Goal: Task Accomplishment & Management: Use online tool/utility

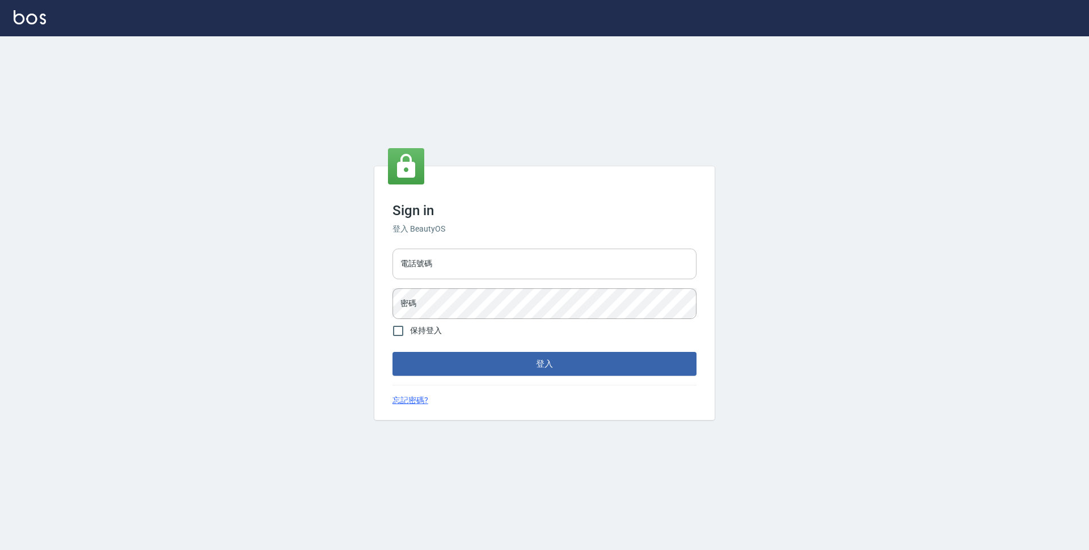
click at [517, 266] on input "電話號碼" at bounding box center [545, 264] width 304 height 31
type input "0423939755"
click at [393, 352] on button "登入" at bounding box center [545, 364] width 304 height 24
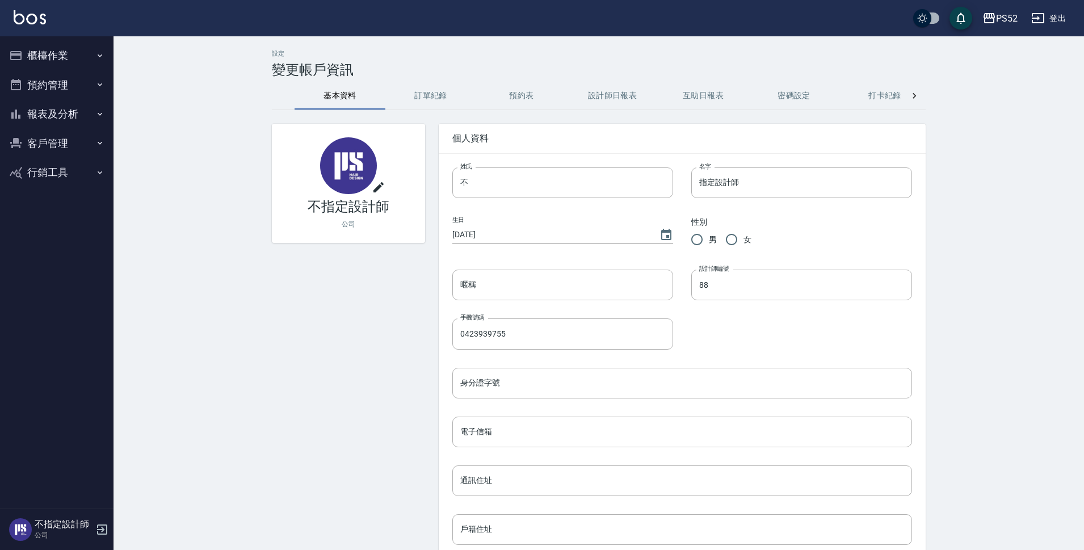
click at [47, 86] on button "預約管理" at bounding box center [57, 85] width 104 height 30
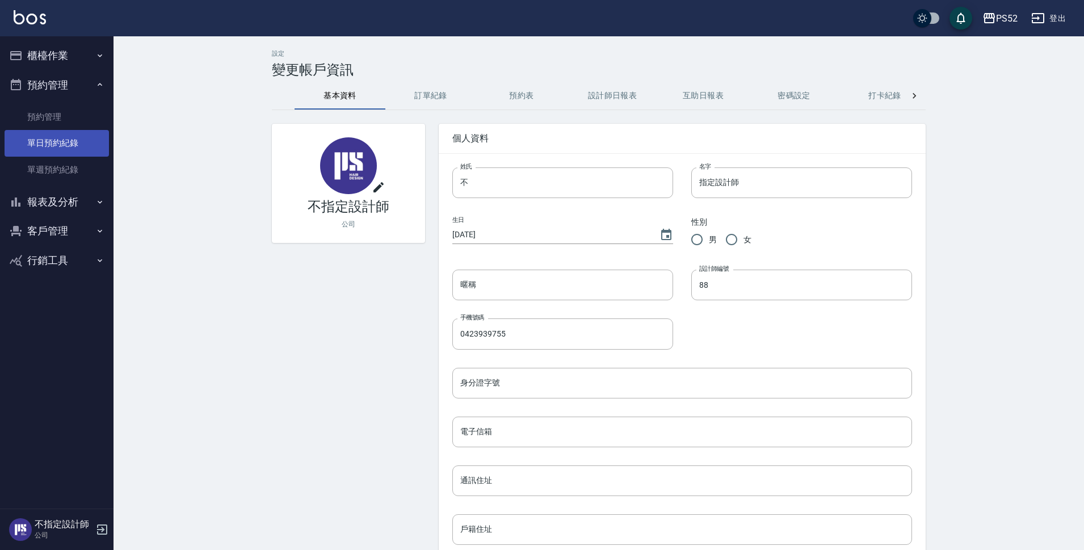
click at [65, 140] on link "單日預約紀錄" at bounding box center [57, 143] width 104 height 26
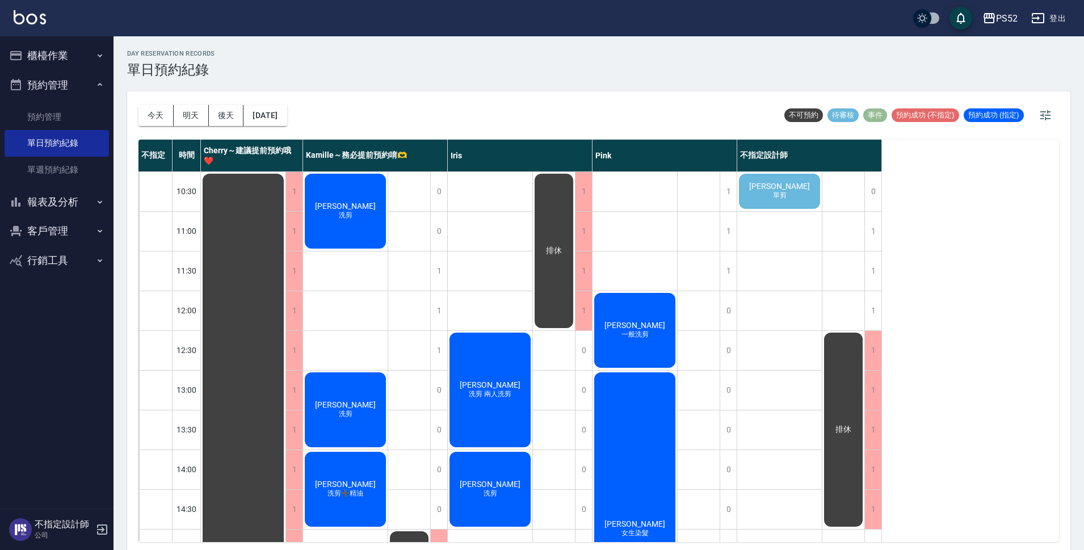
click at [788, 182] on span "任兆偉" at bounding box center [779, 186] width 65 height 9
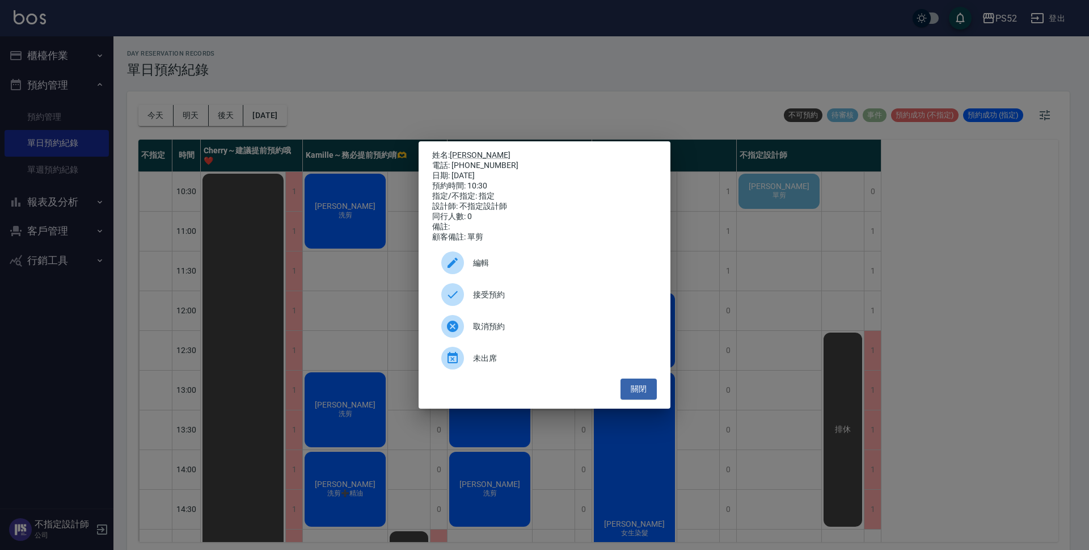
click at [503, 306] on div "接受預約" at bounding box center [544, 295] width 225 height 32
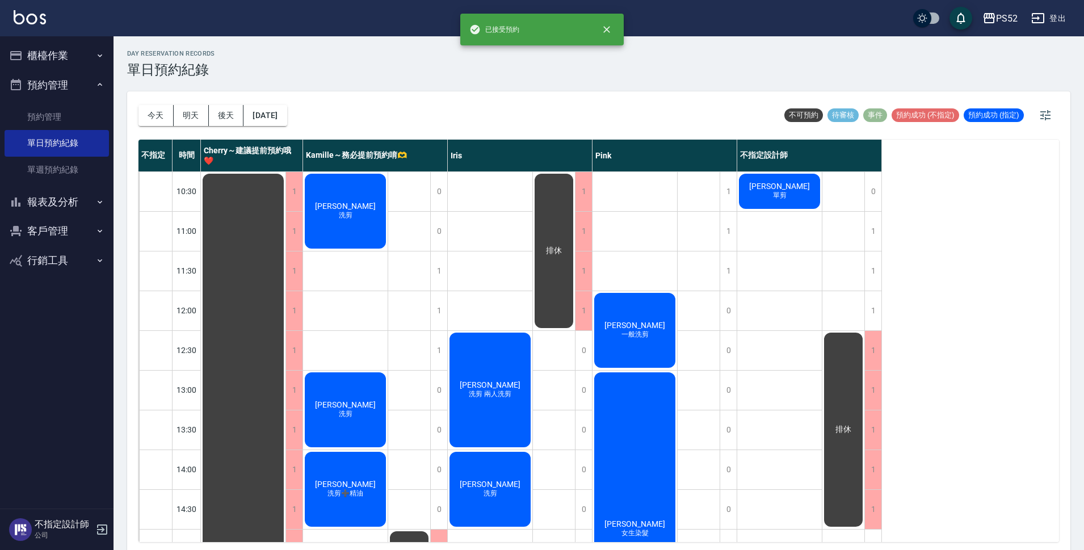
click at [812, 181] on div "任兆偉 單剪" at bounding box center [779, 191] width 85 height 39
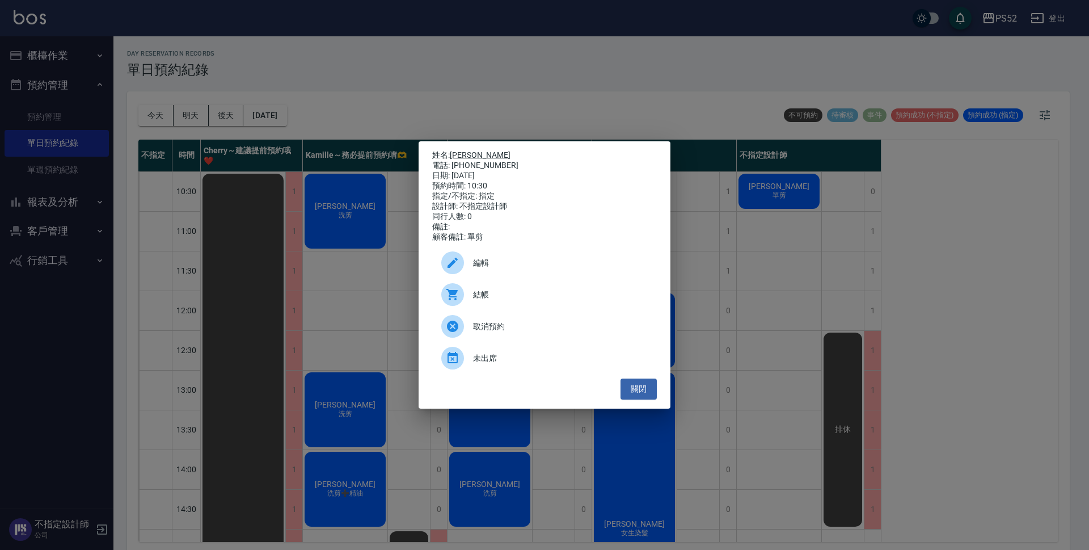
click at [487, 269] on span "編輯" at bounding box center [560, 263] width 175 height 12
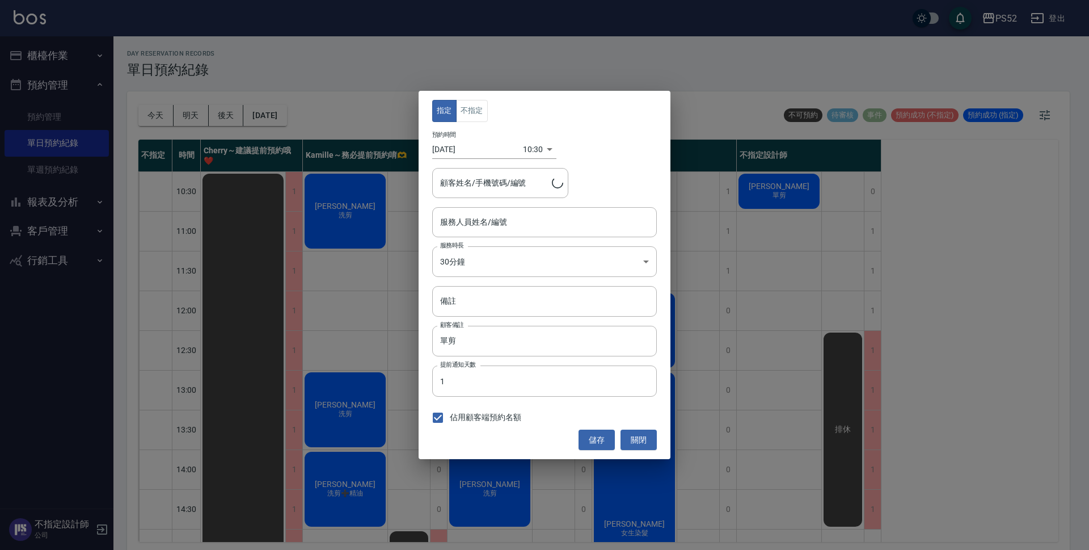
type input "不指定設計師-88"
type input "任兆偉/0916186957/B0916186957"
click at [466, 113] on button "不指定" at bounding box center [472, 111] width 32 height 22
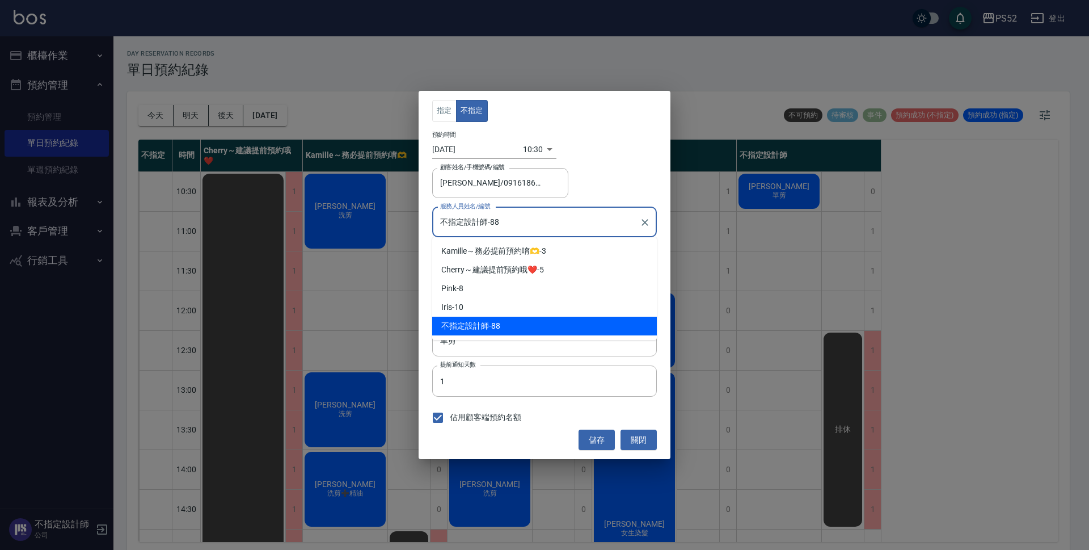
click at [548, 222] on input "不指定設計師-88" at bounding box center [535, 222] width 197 height 20
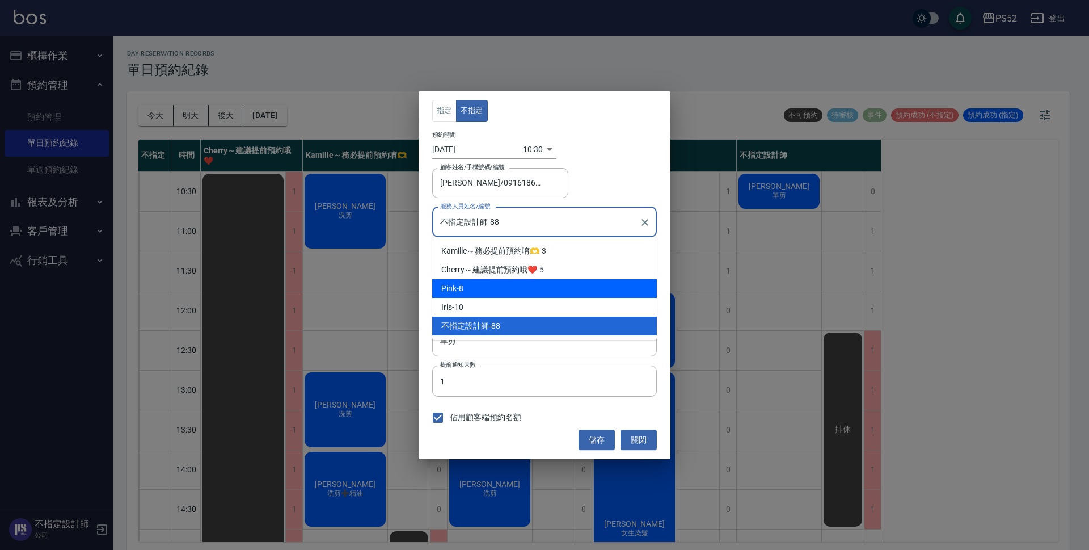
click at [523, 286] on div "Pink -8" at bounding box center [544, 288] width 225 height 19
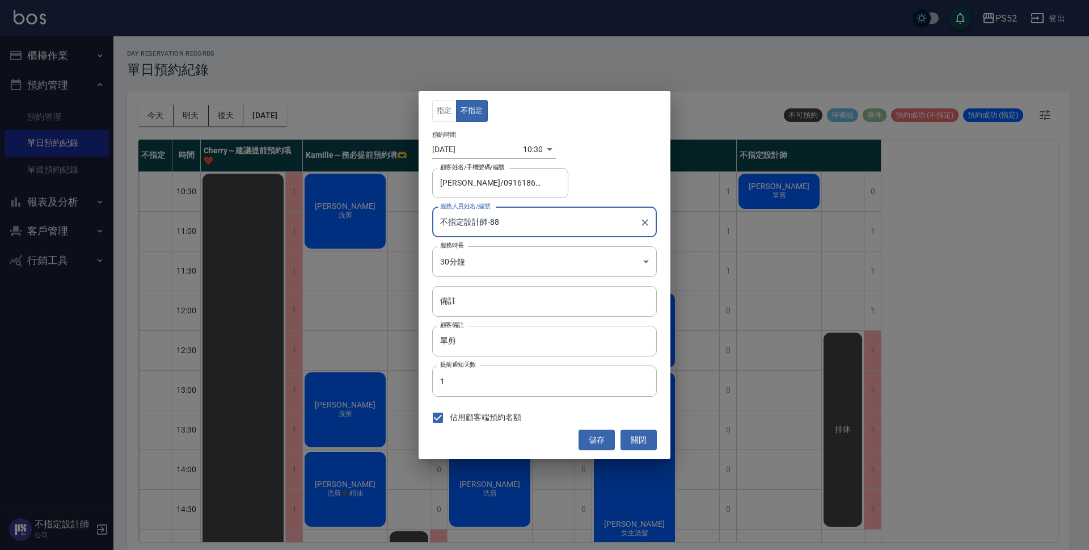
type input "Pink-8"
click at [586, 437] on button "儲存" at bounding box center [597, 440] width 36 height 21
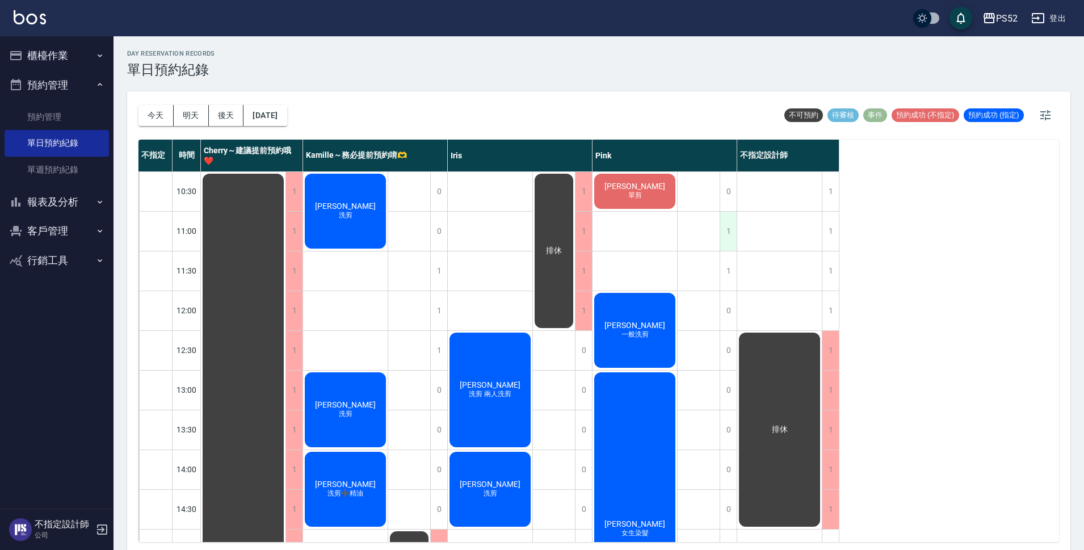
click at [734, 224] on div "1" at bounding box center [727, 231] width 17 height 39
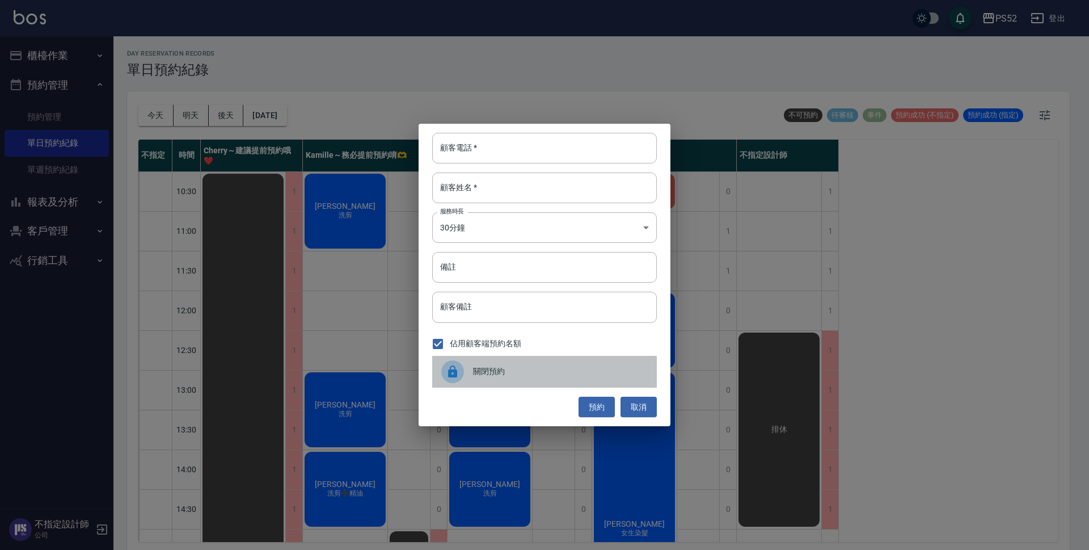
click at [553, 373] on span "關閉預約" at bounding box center [560, 371] width 175 height 12
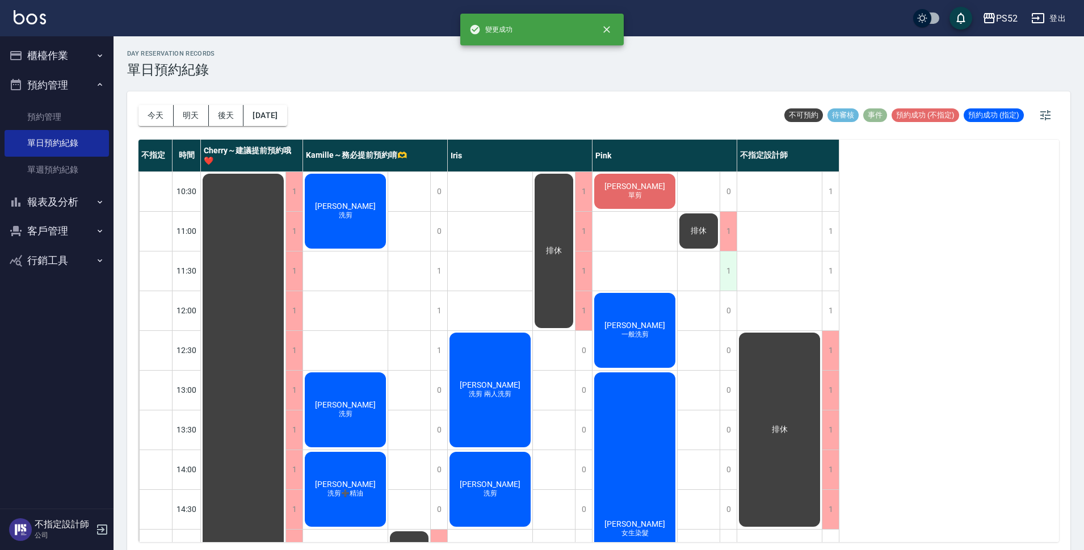
click at [729, 280] on div "1" at bounding box center [727, 270] width 17 height 39
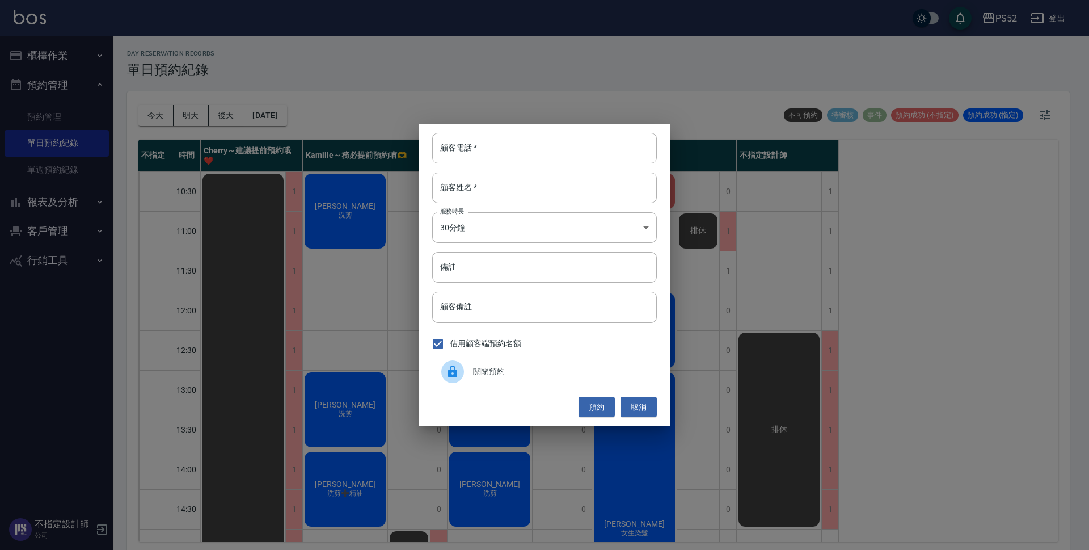
click at [514, 368] on span "關閉預約" at bounding box center [560, 371] width 175 height 12
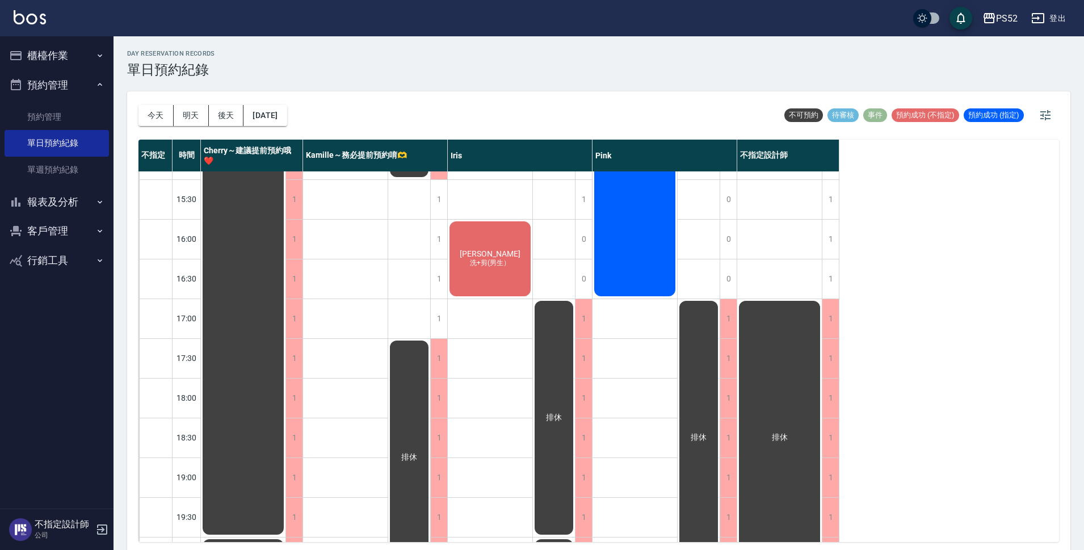
scroll to position [397, 0]
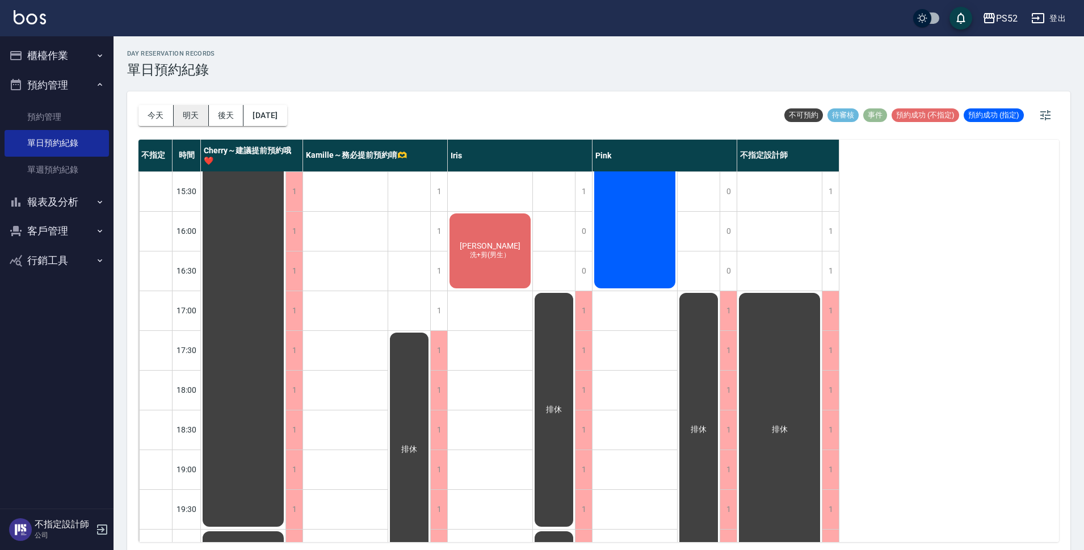
click at [191, 120] on button "明天" at bounding box center [191, 115] width 35 height 21
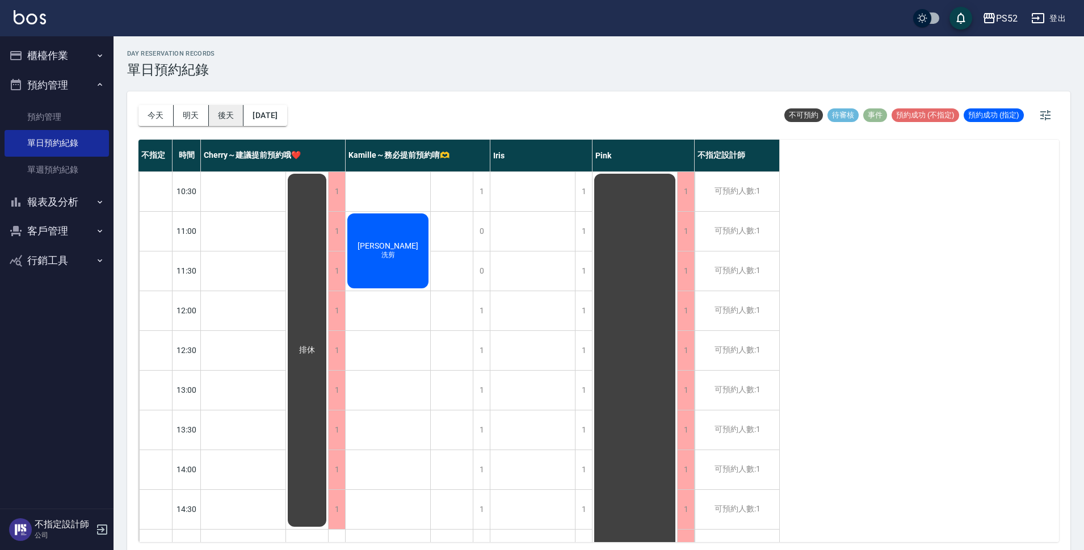
click at [229, 113] on button "後天" at bounding box center [226, 115] width 35 height 21
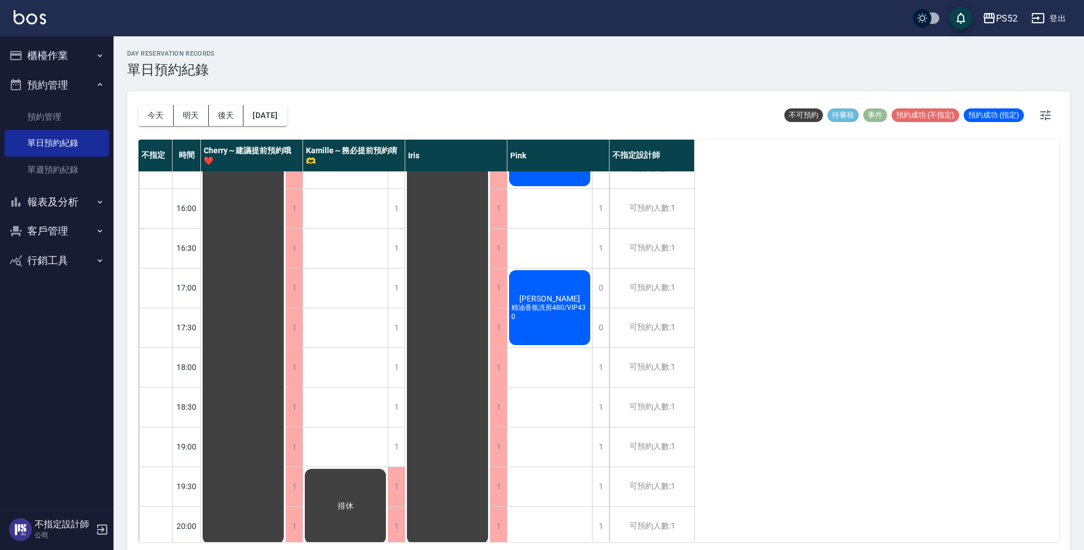
scroll to position [434, 0]
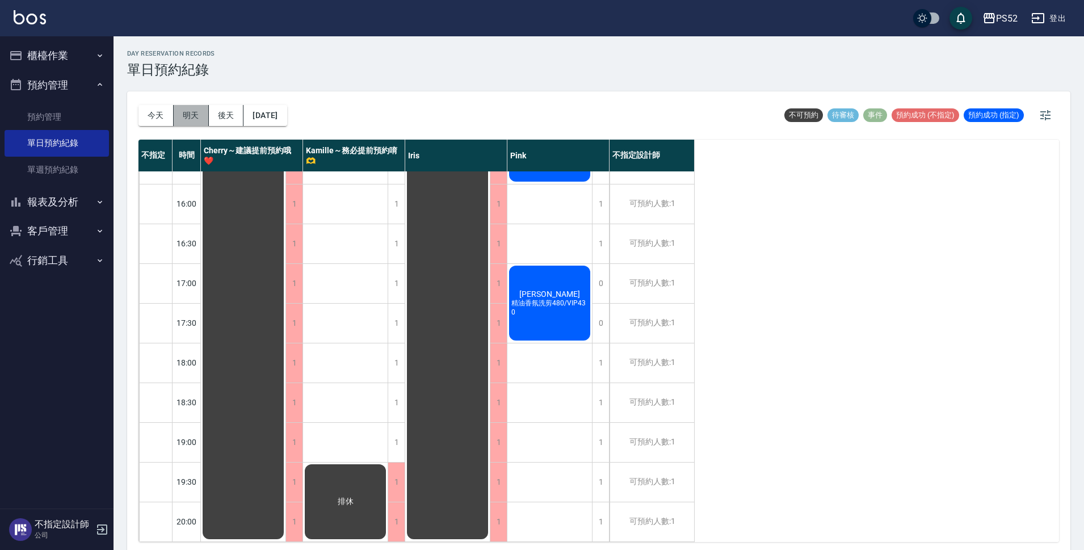
click at [197, 113] on button "明天" at bounding box center [191, 115] width 35 height 21
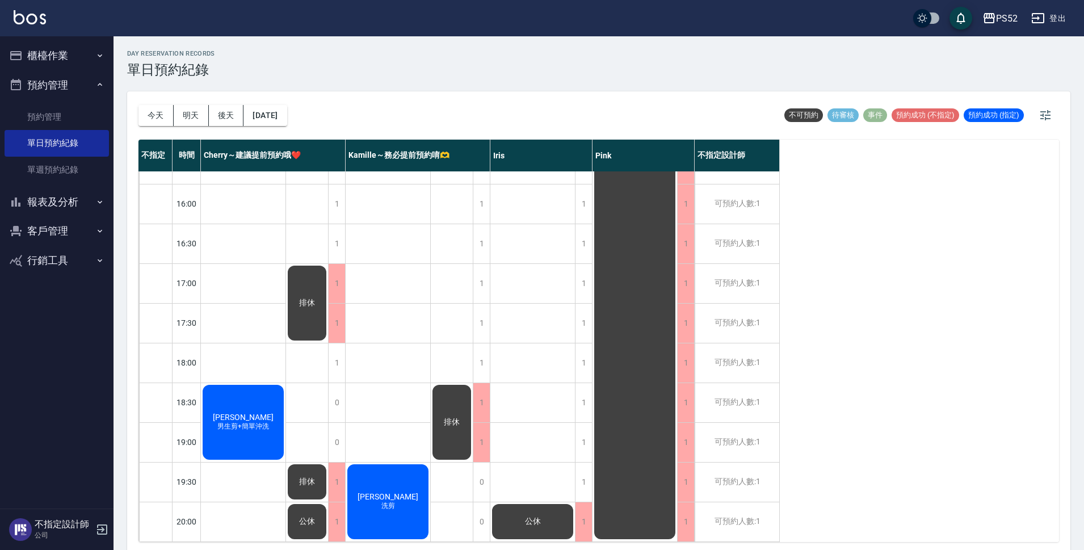
scroll to position [3, 0]
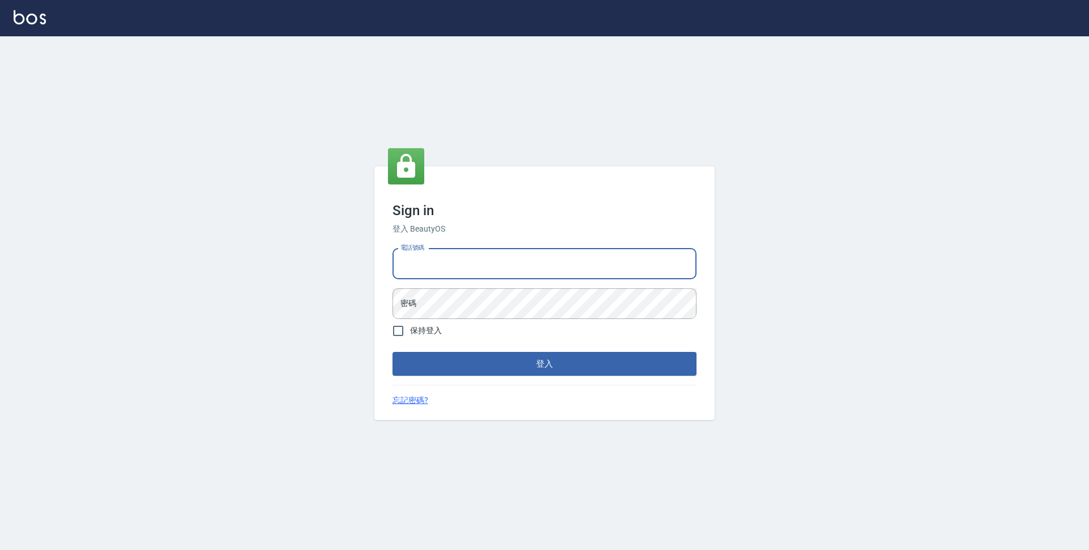
click at [461, 260] on input "電話號碼" at bounding box center [545, 264] width 304 height 31
type input "0423939755"
click at [393, 352] on button "登入" at bounding box center [545, 364] width 304 height 24
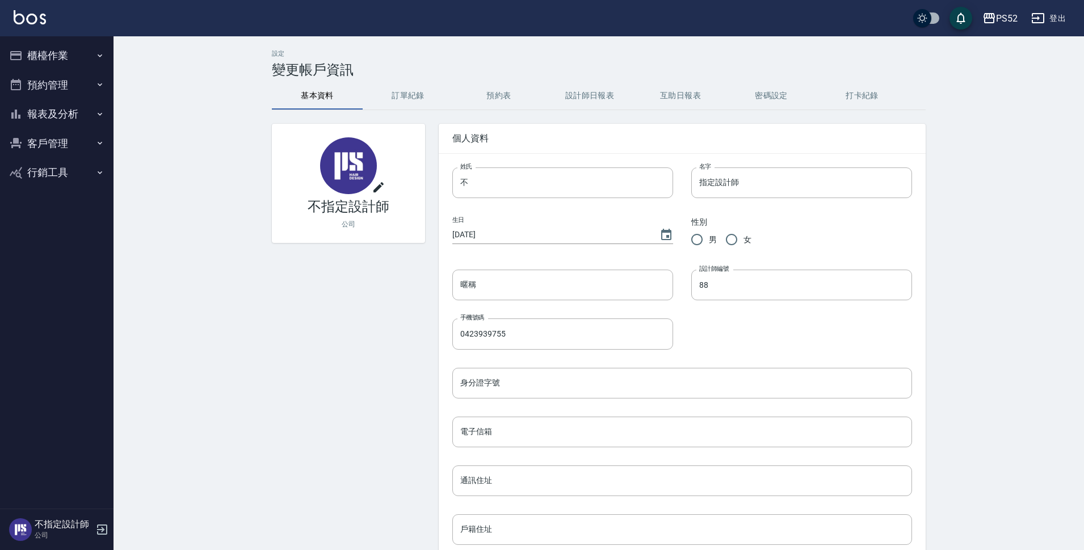
click at [70, 62] on button "櫃檯作業" at bounding box center [57, 56] width 104 height 30
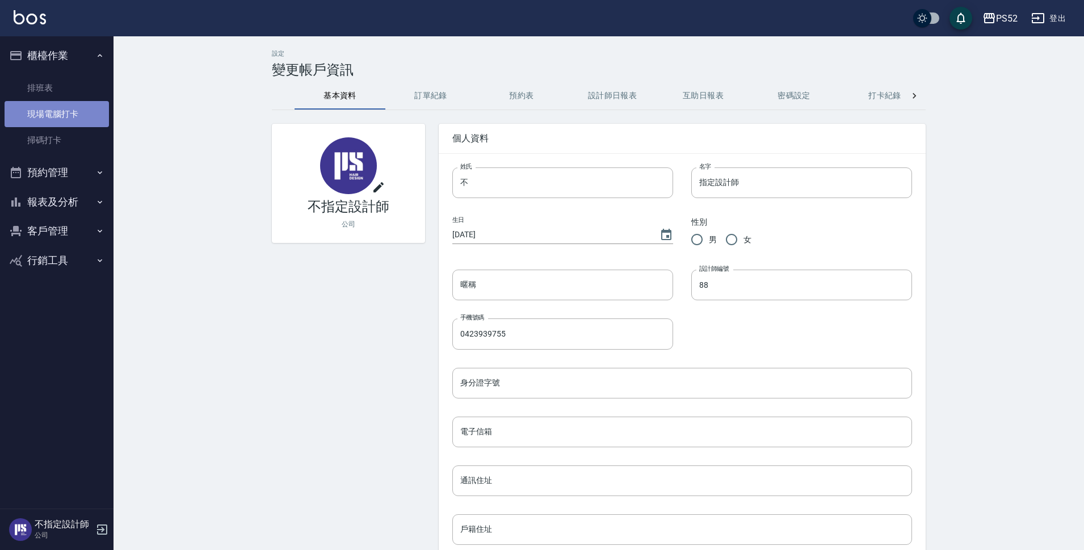
click at [69, 115] on link "現場電腦打卡" at bounding box center [57, 114] width 104 height 26
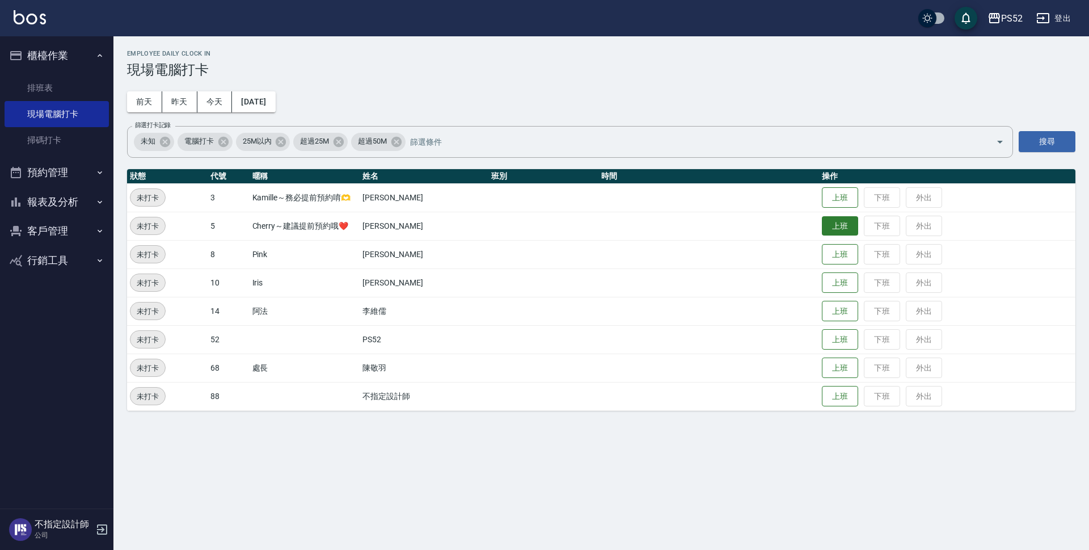
click at [835, 231] on button "上班" at bounding box center [840, 226] width 36 height 20
click at [847, 200] on button "上班" at bounding box center [840, 198] width 36 height 20
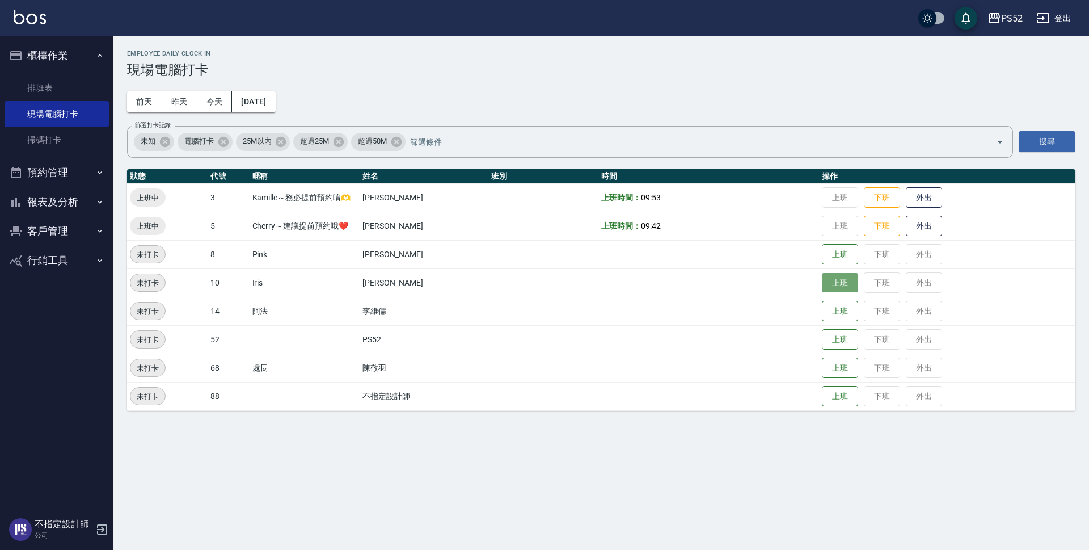
click at [828, 289] on button "上班" at bounding box center [840, 283] width 36 height 20
click at [834, 259] on button "上班" at bounding box center [840, 255] width 36 height 20
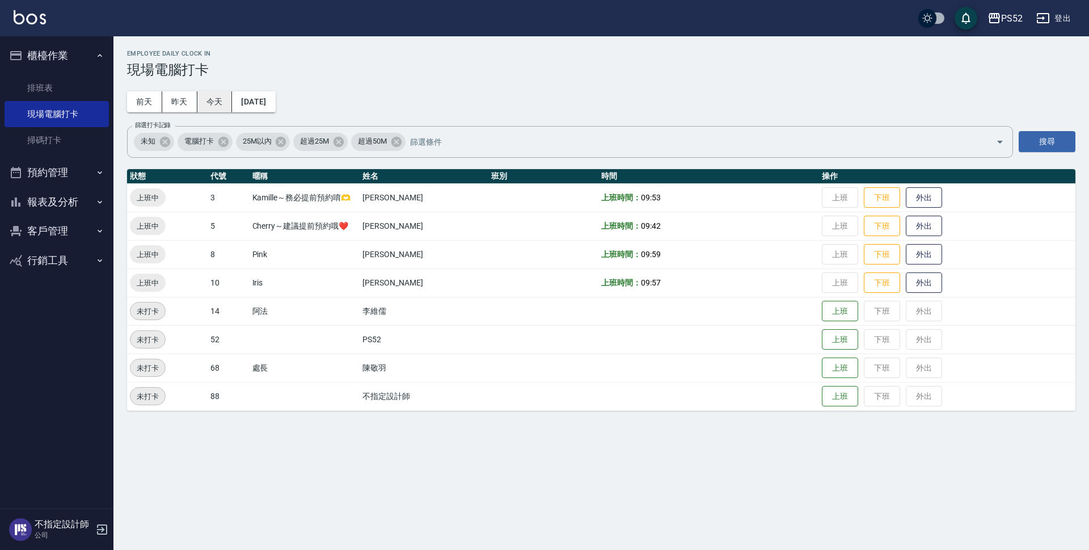
click at [226, 103] on button "今天" at bounding box center [214, 101] width 35 height 21
click at [74, 174] on button "預約管理" at bounding box center [57, 173] width 104 height 30
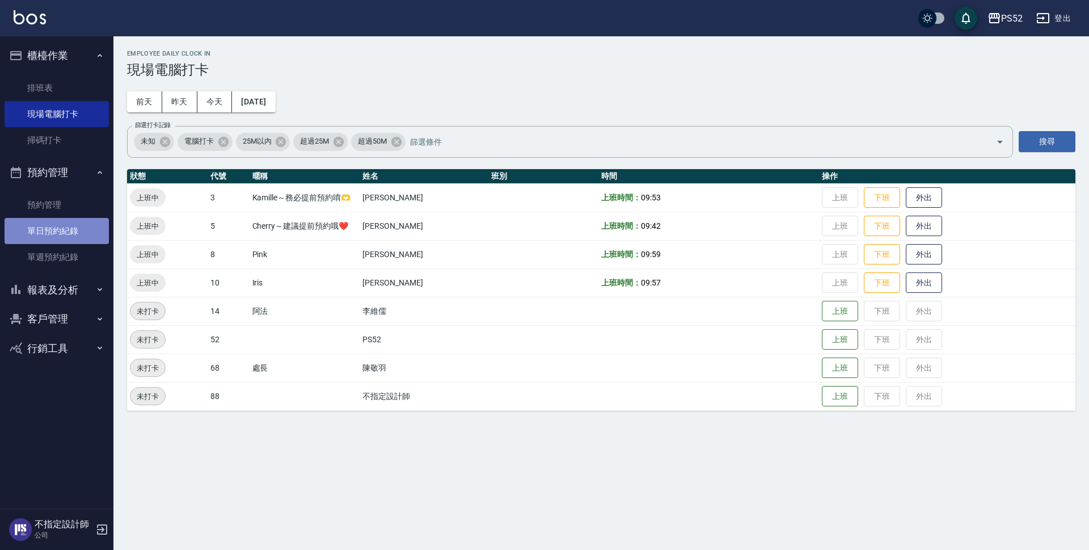
click at [72, 221] on link "單日預約紀錄" at bounding box center [57, 231] width 104 height 26
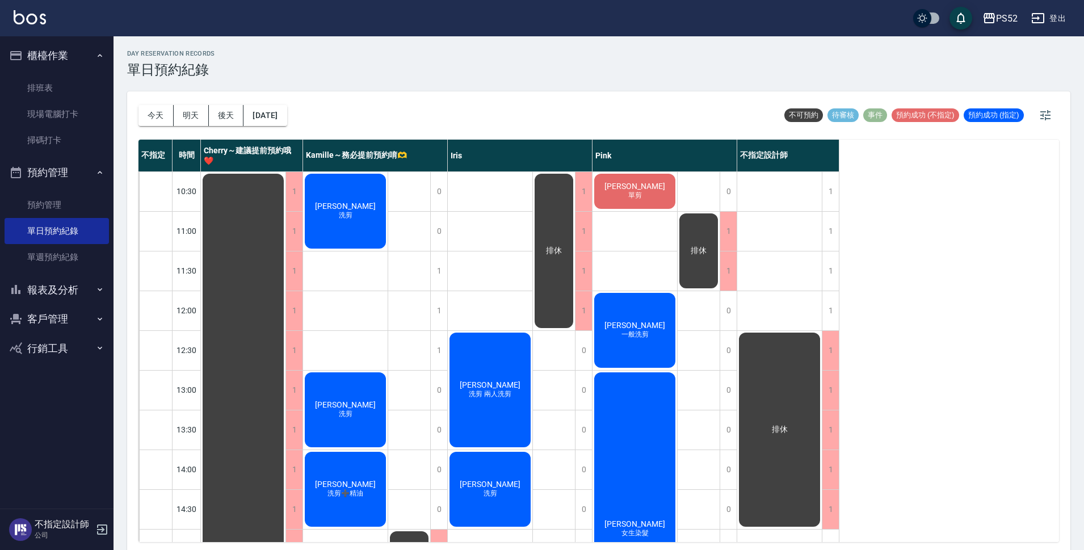
click at [689, 252] on span "排休" at bounding box center [698, 251] width 20 height 10
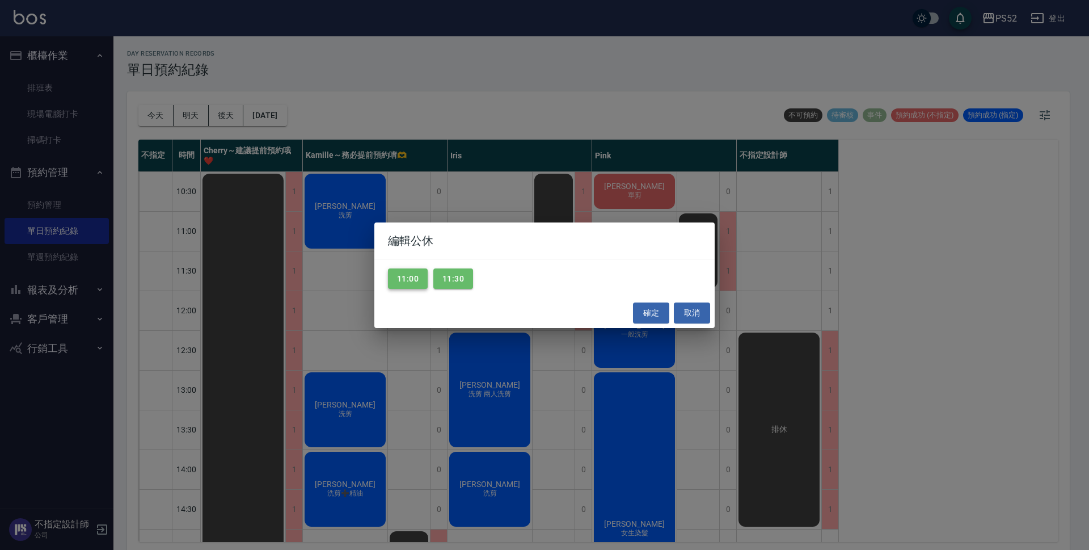
click at [411, 276] on button "11:00" at bounding box center [408, 278] width 40 height 21
click at [445, 277] on button "11:30" at bounding box center [453, 278] width 40 height 21
click at [643, 322] on button "確定" at bounding box center [651, 312] width 36 height 21
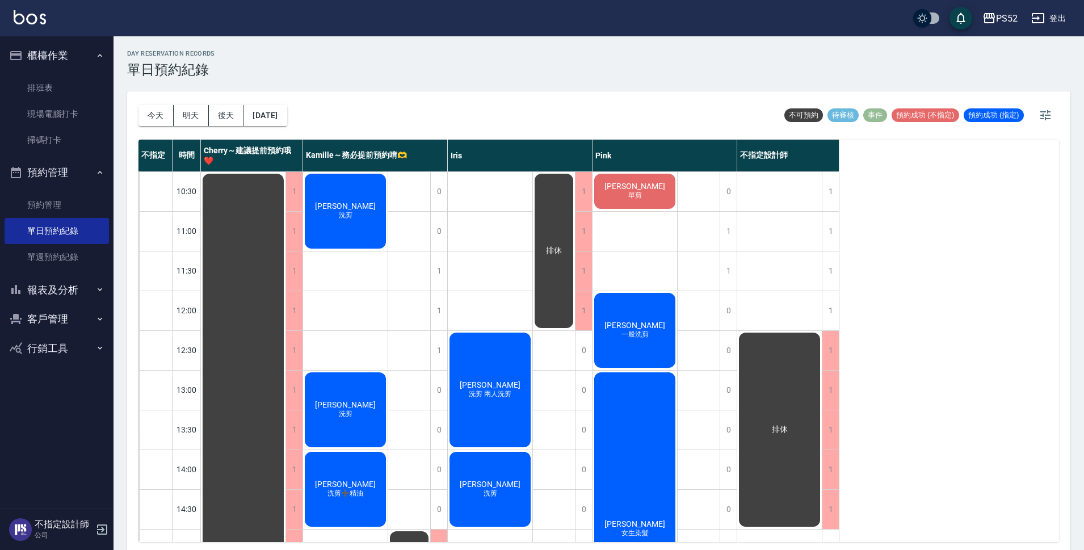
click at [559, 272] on div "排休" at bounding box center [554, 251] width 42 height 158
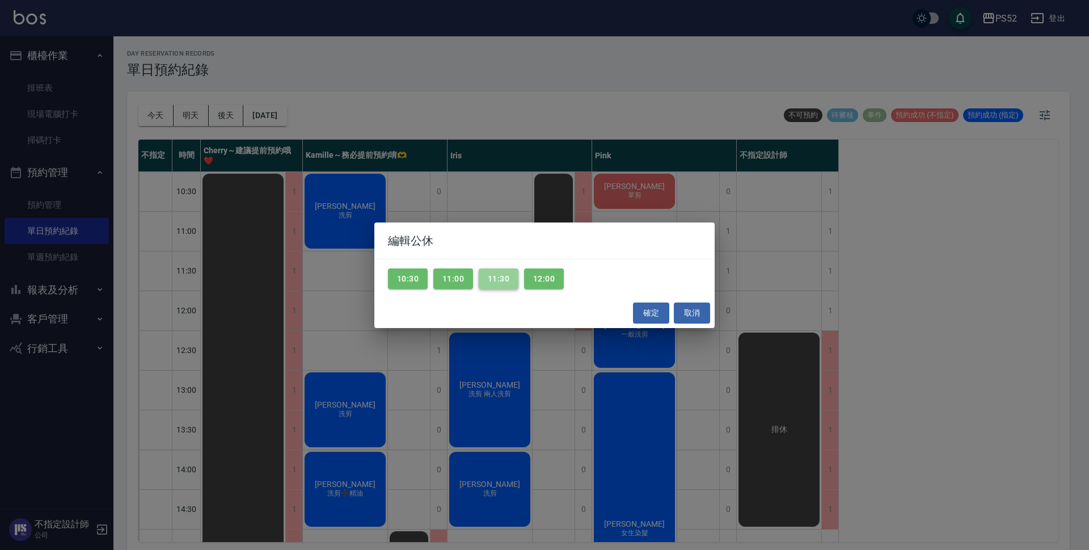
click at [489, 282] on button "11:30" at bounding box center [499, 278] width 40 height 21
click at [544, 276] on button "12:00" at bounding box center [544, 278] width 40 height 21
click at [692, 309] on button "取消" at bounding box center [692, 312] width 36 height 21
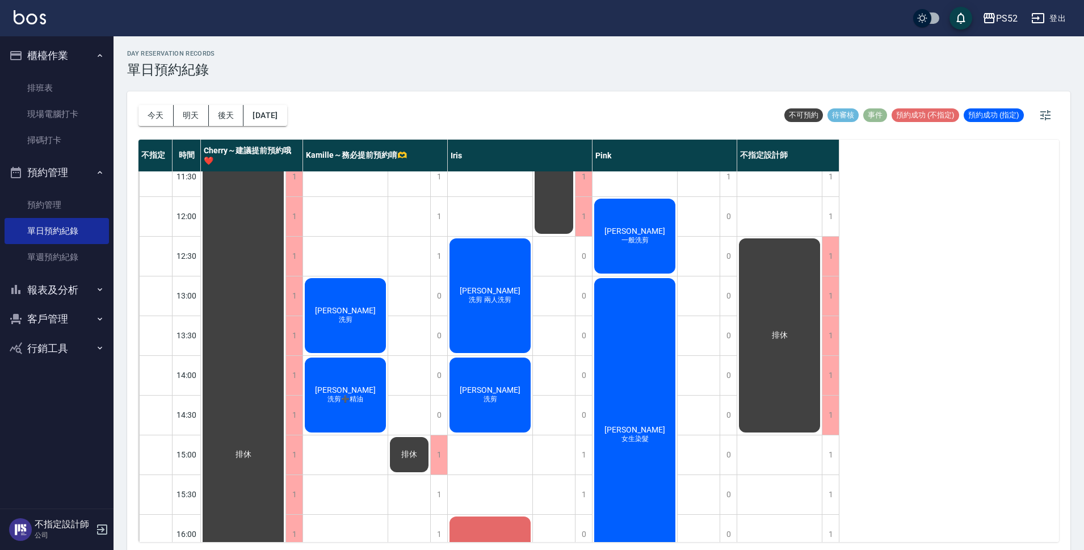
scroll to position [95, 0]
click at [184, 121] on button "明天" at bounding box center [191, 115] width 35 height 21
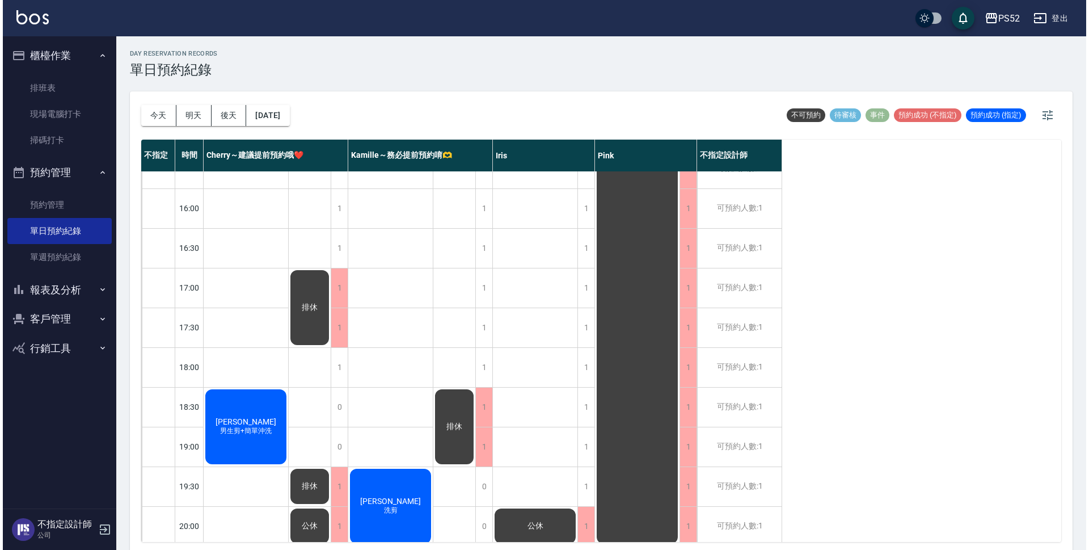
scroll to position [434, 0]
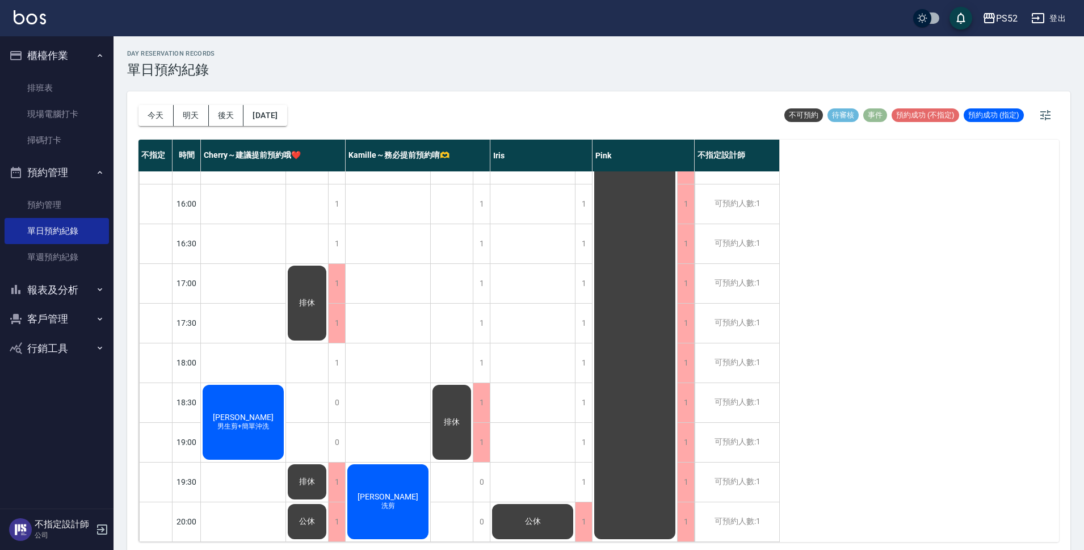
click at [1062, 18] on button "登出" at bounding box center [1048, 18] width 44 height 21
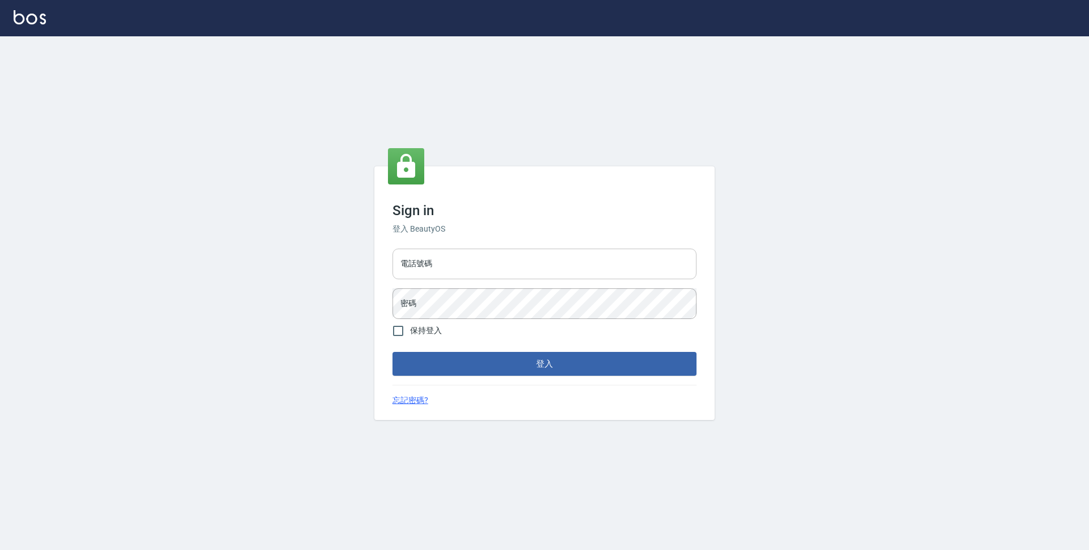
click at [465, 264] on input "電話號碼" at bounding box center [545, 264] width 304 height 31
click at [464, 266] on input "電話號碼" at bounding box center [545, 264] width 304 height 31
type input "0923939755"
click at [477, 369] on button "登入" at bounding box center [545, 364] width 304 height 24
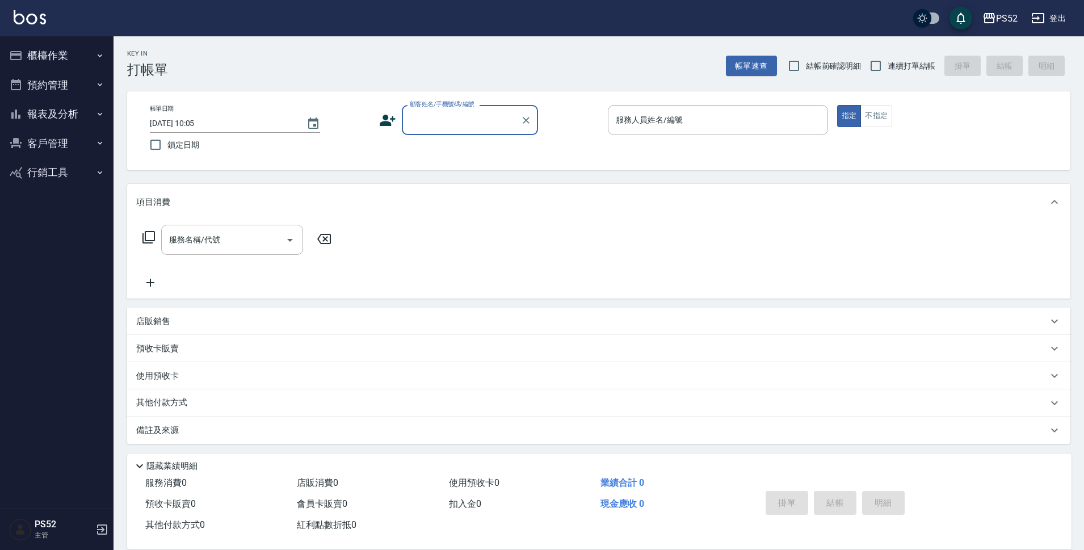
click at [75, 60] on button "櫃檯作業" at bounding box center [57, 56] width 104 height 30
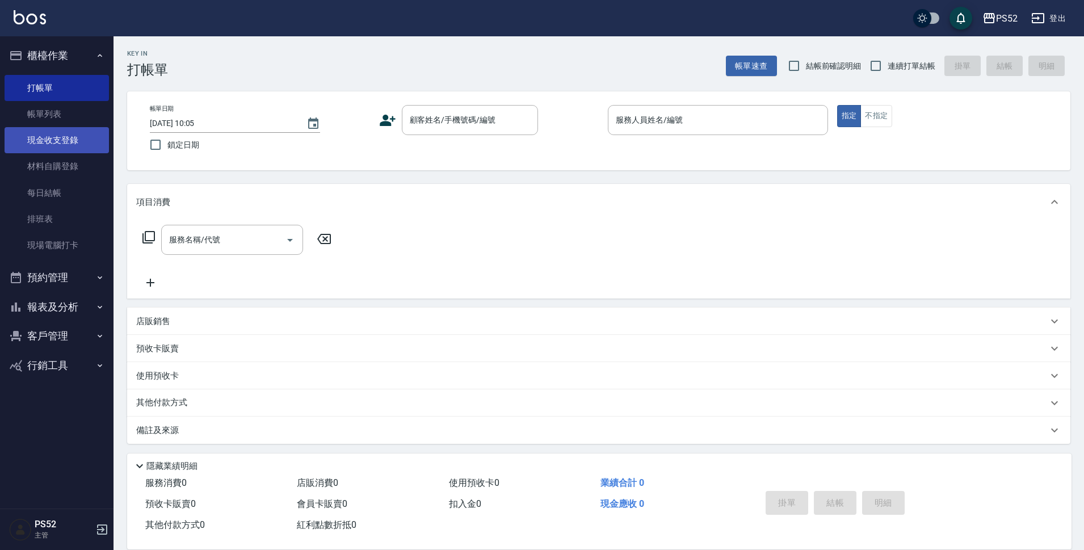
click at [74, 132] on link "現金收支登錄" at bounding box center [57, 140] width 104 height 26
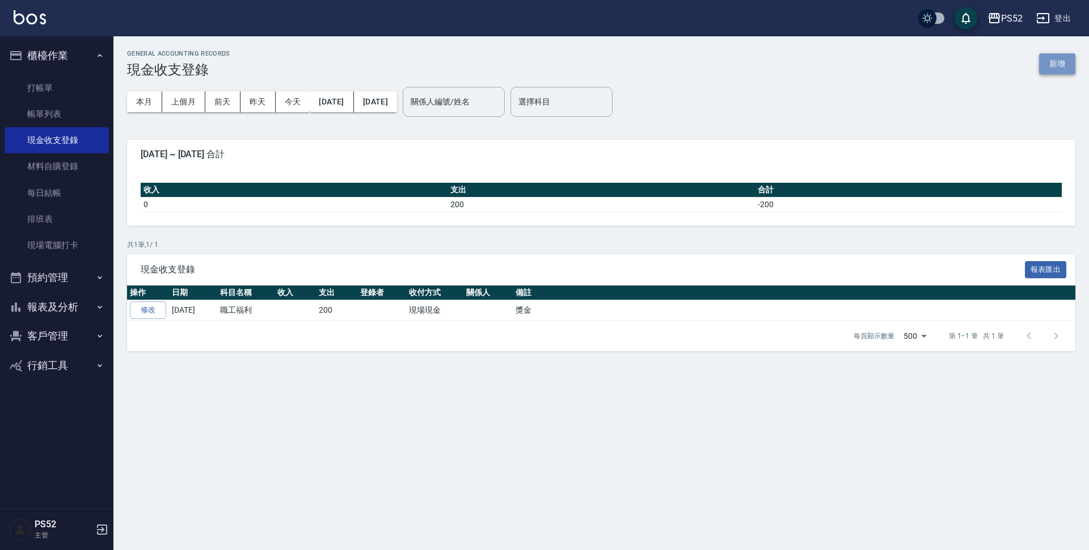
click at [1062, 59] on button "新增" at bounding box center [1057, 63] width 36 height 21
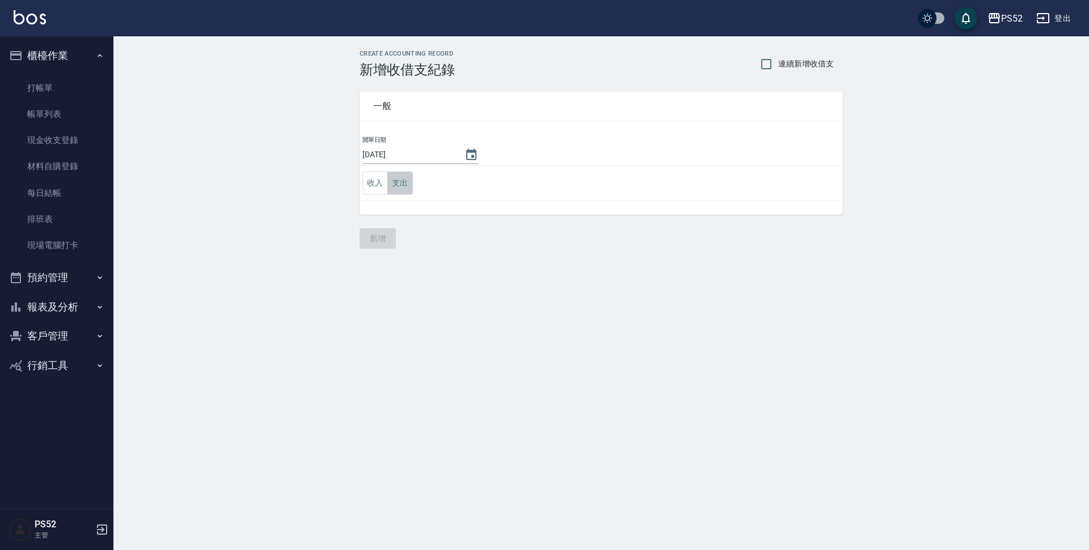
click at [405, 180] on button "支出" at bounding box center [401, 182] width 26 height 23
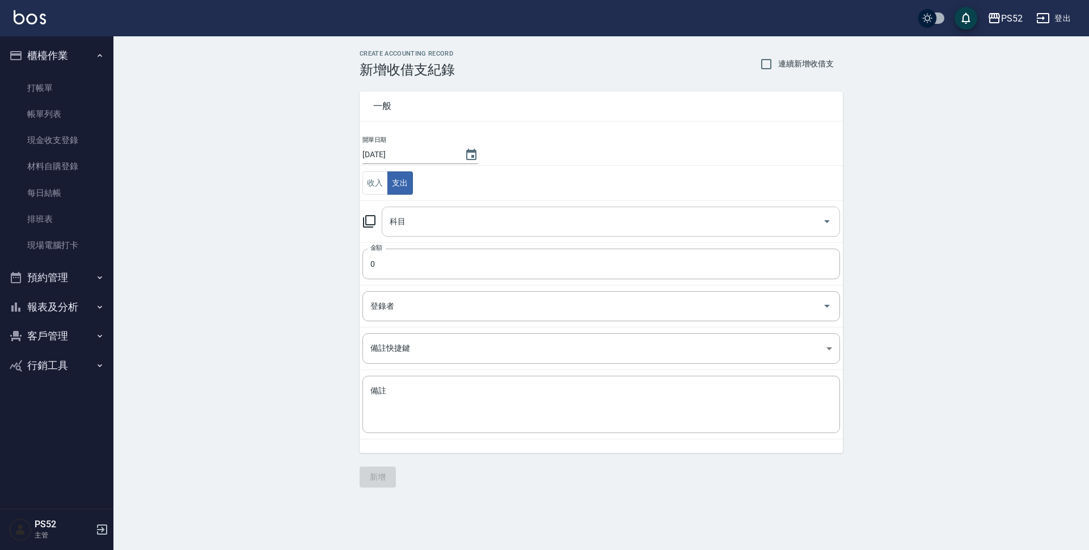
click at [395, 216] on div "科目 科目" at bounding box center [611, 222] width 458 height 30
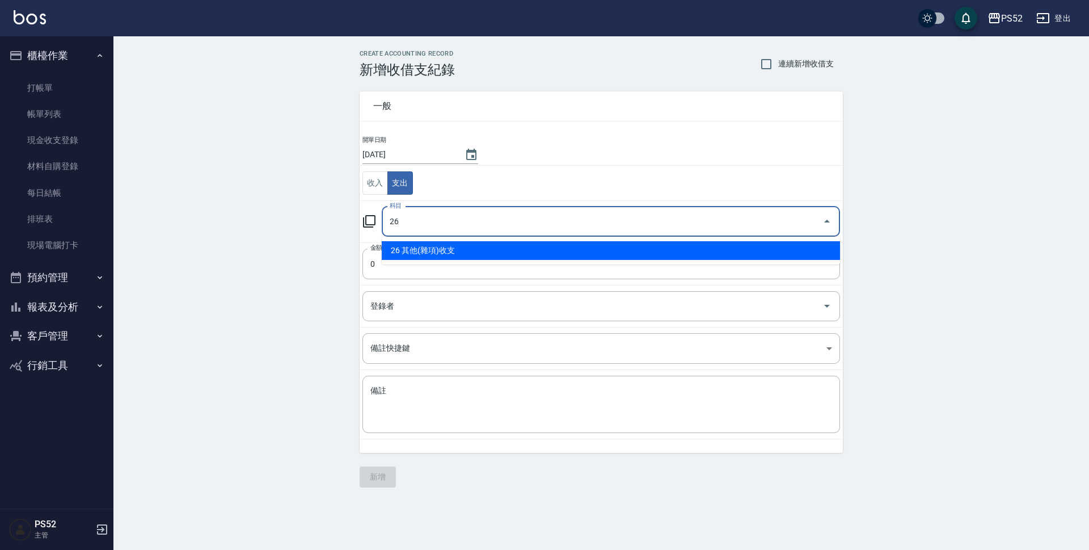
click at [407, 253] on li "26 其他(雜項)收支" at bounding box center [611, 250] width 458 height 19
type input "26 其他(雜項)收支"
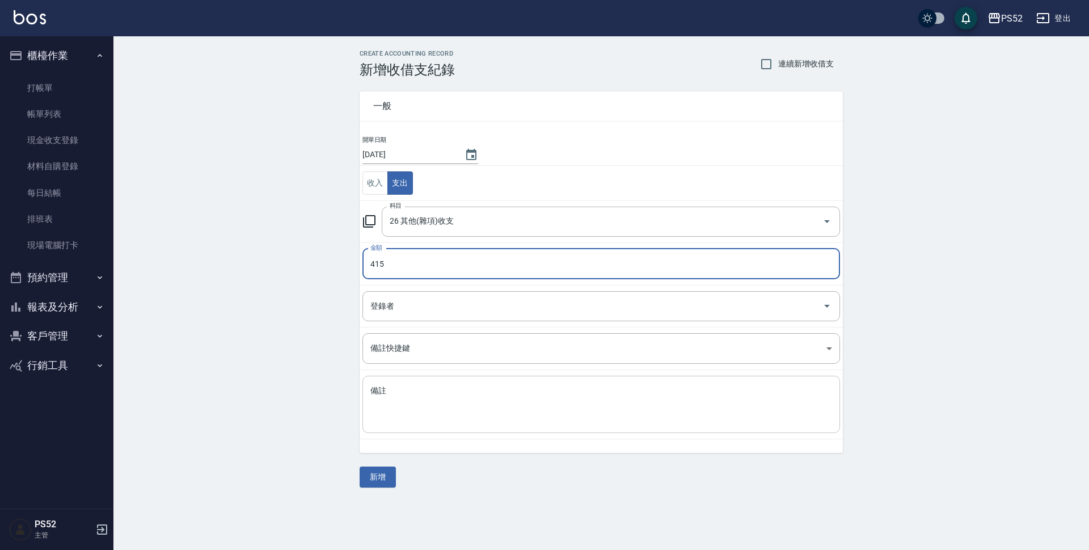
type input "415"
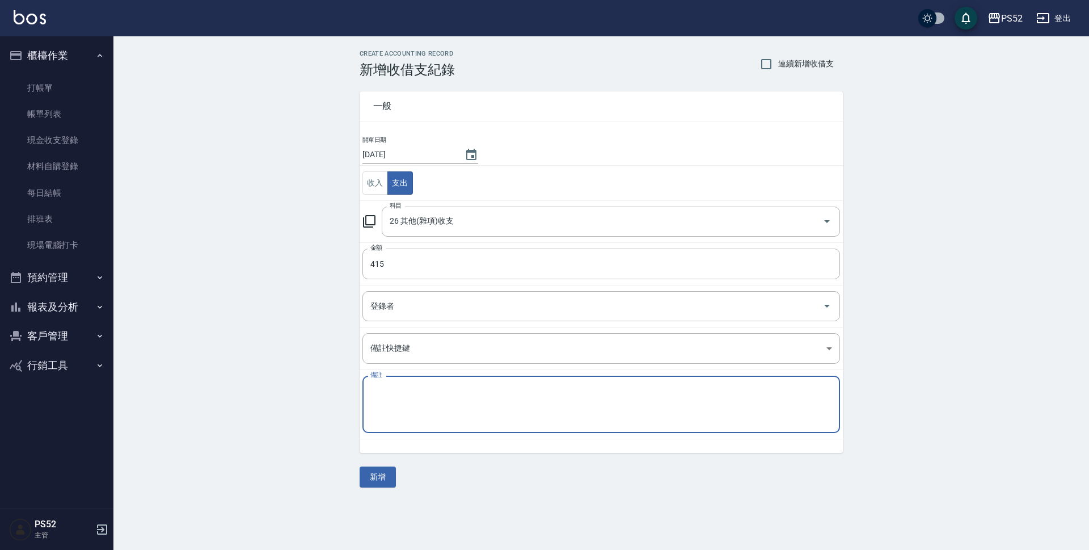
click at [399, 395] on textarea "備註" at bounding box center [602, 404] width 462 height 39
type textarea "地基主拜拜"
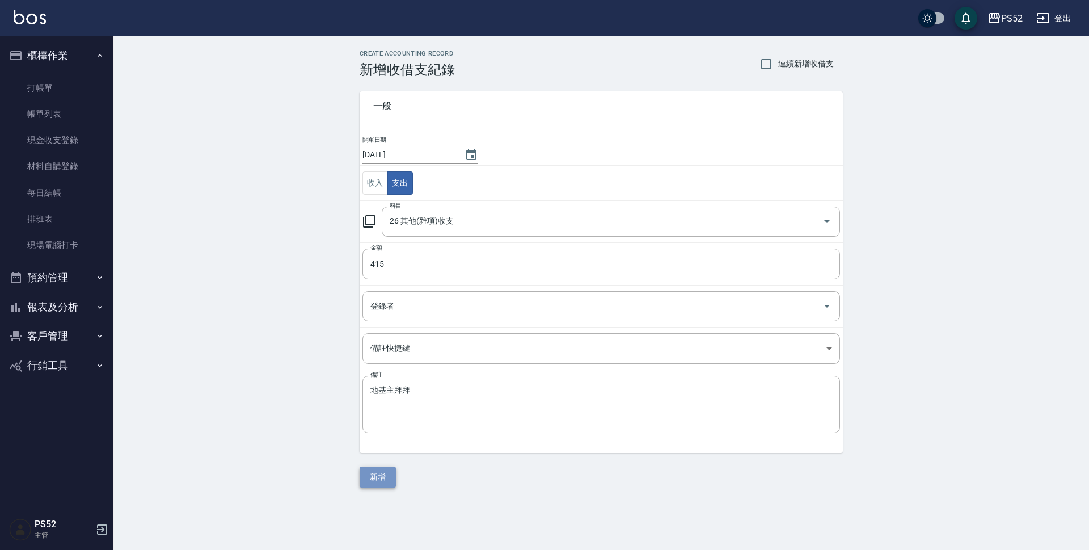
click at [388, 485] on button "新增" at bounding box center [378, 476] width 36 height 21
